Goal: Communication & Community: Answer question/provide support

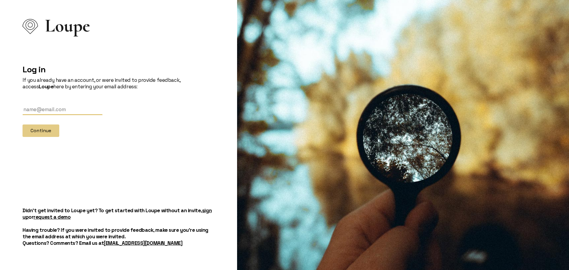
click at [44, 111] on input "text" at bounding box center [63, 109] width 80 height 11
type input "[EMAIL_ADDRESS][DOMAIN_NAME]"
click at [48, 129] on button "Continue" at bounding box center [41, 130] width 37 height 12
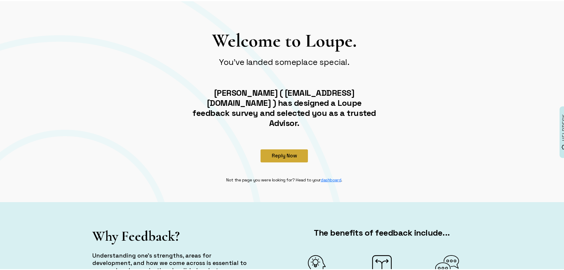
click at [293, 148] on button "Reply Now" at bounding box center [284, 154] width 47 height 13
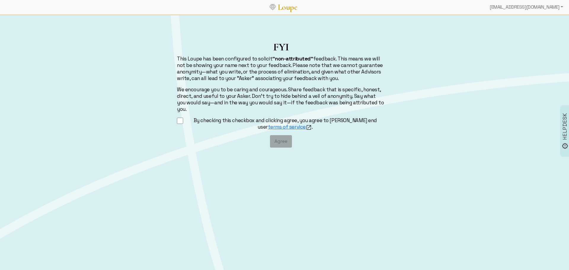
click at [178, 117] on input "By checking this checkbox and clicking agree, you agree to [PERSON_NAME] end us…" at bounding box center [180, 120] width 6 height 7
checkbox input "true"
click at [283, 135] on button "Agree" at bounding box center [281, 141] width 22 height 12
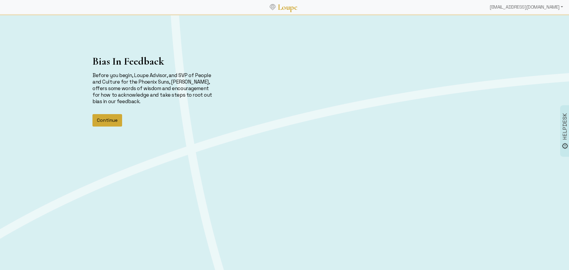
click at [104, 120] on button "Continue" at bounding box center [107, 120] width 30 height 12
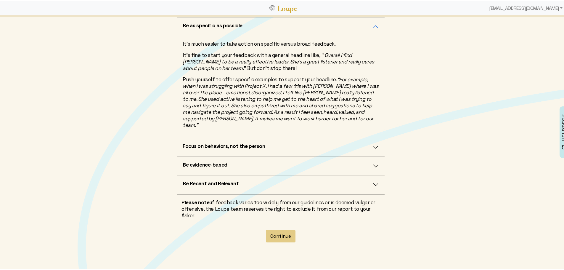
scroll to position [132, 0]
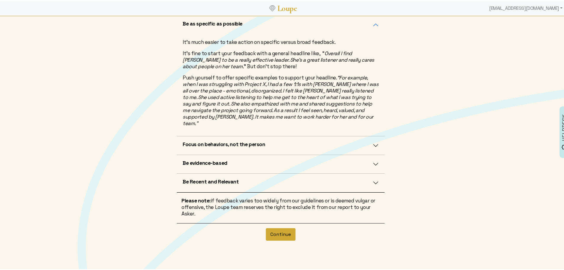
click at [284, 227] on button "Continue" at bounding box center [281, 233] width 30 height 12
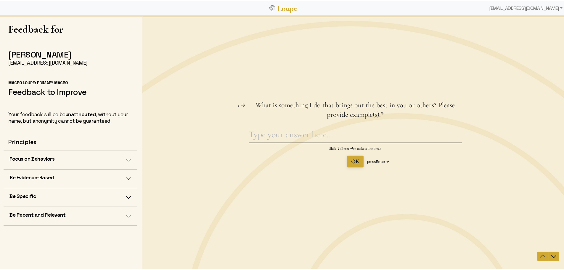
click at [264, 132] on textarea "What is something I do that brings out the best in you or others? Please provid…" at bounding box center [355, 136] width 213 height 14
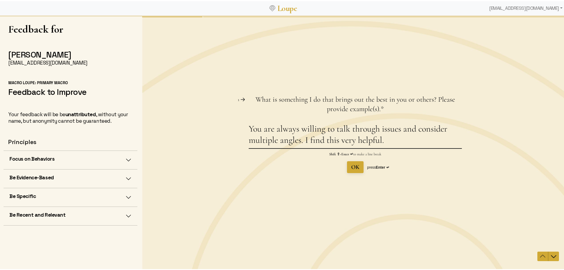
type textarea "You are always willing to talk through issues and consider multiple angles. I f…"
click at [351, 165] on span "OK" at bounding box center [355, 166] width 8 height 7
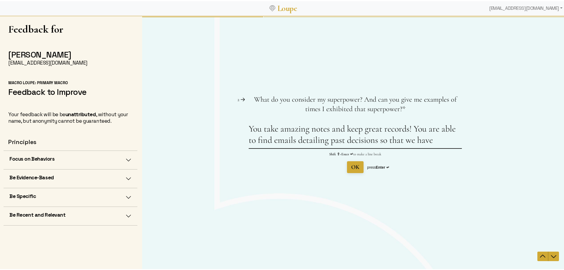
click at [375, 141] on textarea "You take amazing notes and keep great records! You are able to find emails deta…" at bounding box center [355, 135] width 213 height 25
drag, startPoint x: 377, startPoint y: 140, endPoint x: 346, endPoint y: 137, distance: 31.6
click at [346, 137] on textarea "You take amazing notes and keep great records! You are able to find emails deta…" at bounding box center [355, 135] width 213 height 25
click at [437, 140] on textarea "You take amazing notes and keep great records! You are able to find emails deta…" at bounding box center [355, 135] width 213 height 25
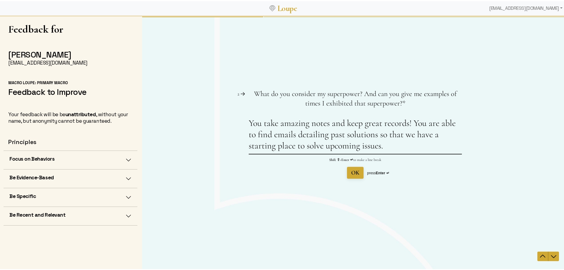
type textarea "You take amazing notes and keep great records! You are able to find emails deta…"
click at [360, 173] on button "OK" at bounding box center [355, 173] width 17 height 12
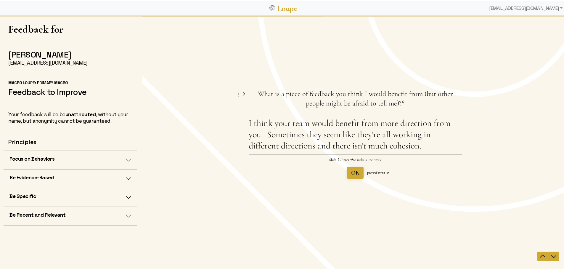
type textarea "I think your team would benefit from more direction from you. Sometimes they se…"
click at [359, 172] on button "OK" at bounding box center [355, 173] width 17 height 12
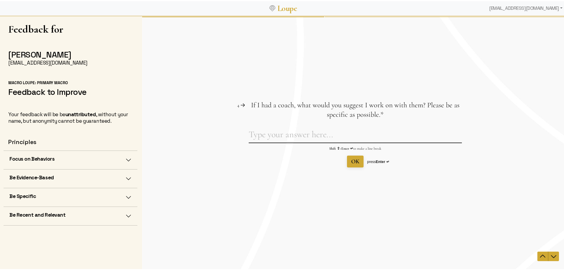
type textarea "s"
type textarea "Strategies on helping underperforming employees."
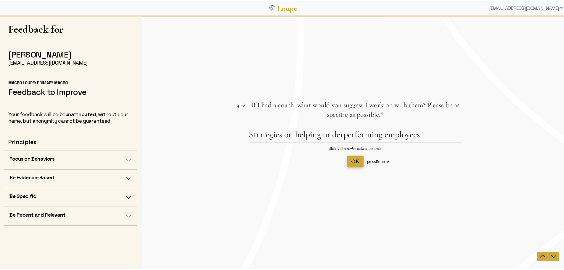
click at [360, 162] on button "OK" at bounding box center [355, 161] width 17 height 12
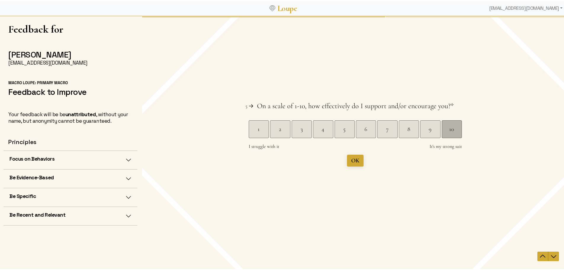
click at [451, 130] on div "10" at bounding box center [452, 129] width 20 height 8
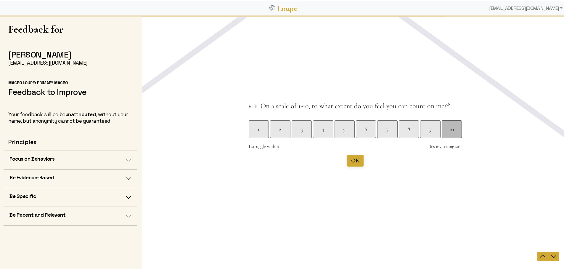
click at [449, 133] on div "10" at bounding box center [452, 129] width 20 height 8
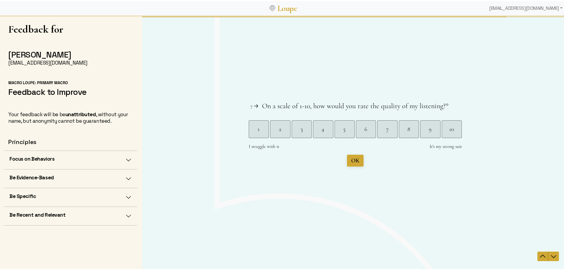
click at [449, 133] on div "10" at bounding box center [452, 129] width 20 height 8
click at [358, 159] on span "Submit" at bounding box center [355, 160] width 17 height 7
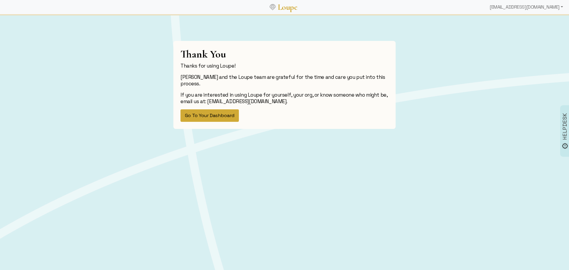
click at [214, 114] on button "Go To Your Dashboard" at bounding box center [209, 115] width 58 height 12
